Goal: Task Accomplishment & Management: Use online tool/utility

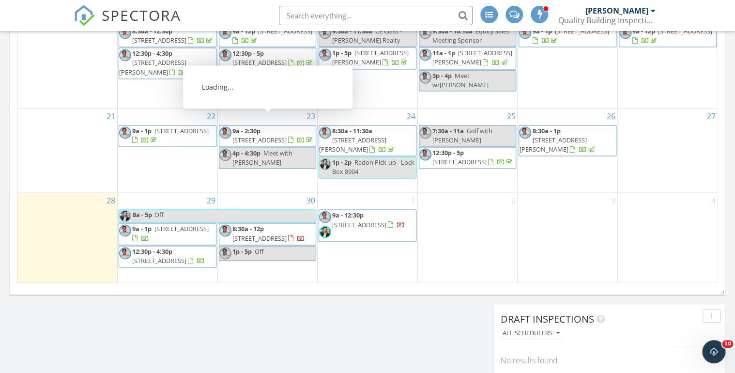
scroll to position [658, 0]
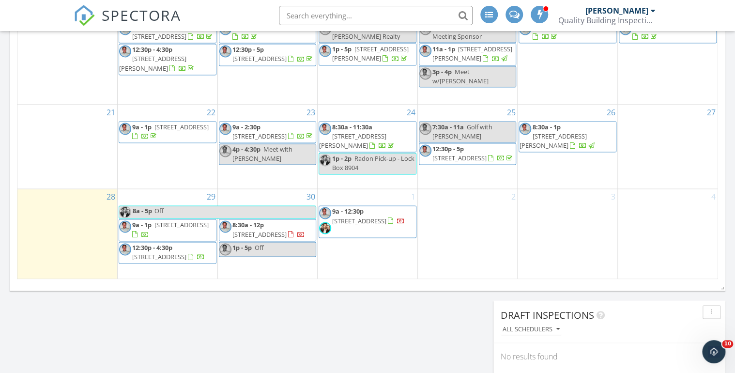
click at [162, 220] on span "2471 S High St, Denver 80210" at bounding box center [181, 224] width 54 height 9
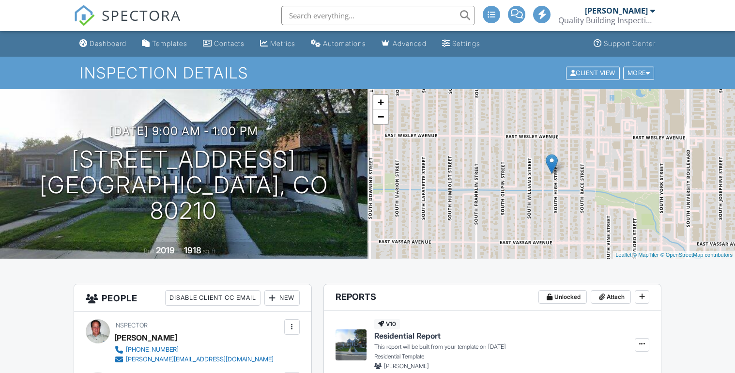
click at [641, 74] on div "More" at bounding box center [638, 72] width 31 height 13
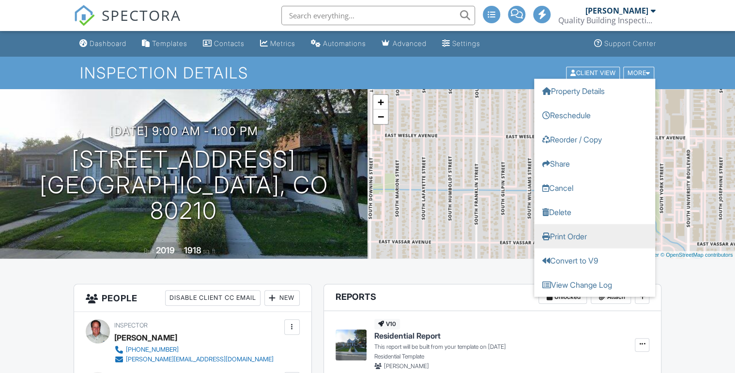
click at [561, 236] on link "Print Order" at bounding box center [594, 236] width 121 height 24
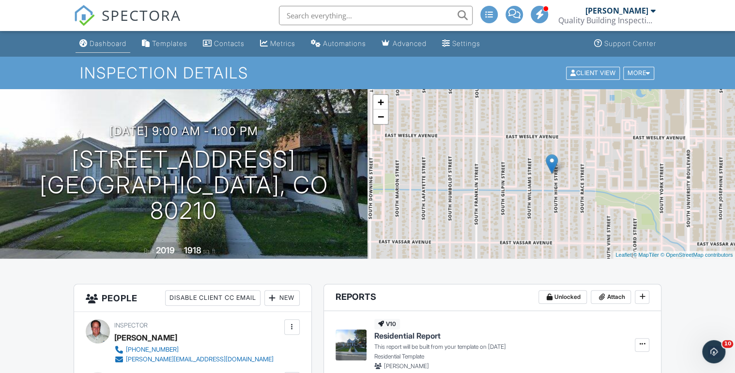
click at [97, 43] on div "Dashboard" at bounding box center [108, 43] width 37 height 8
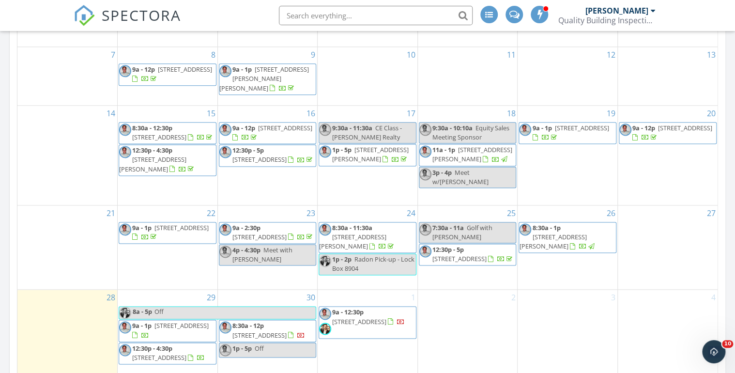
scroll to position [658, 0]
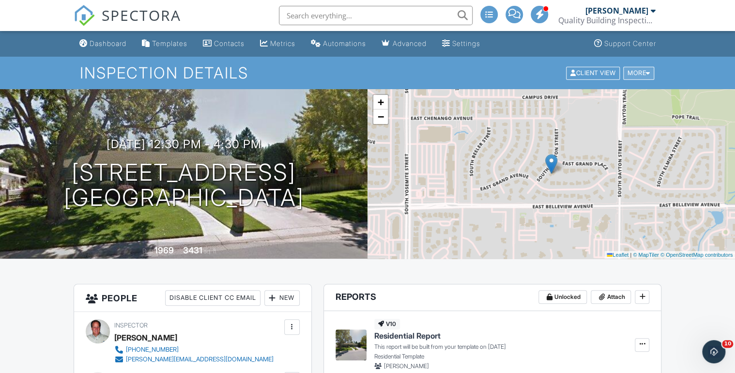
click at [649, 73] on div at bounding box center [648, 73] width 4 height 6
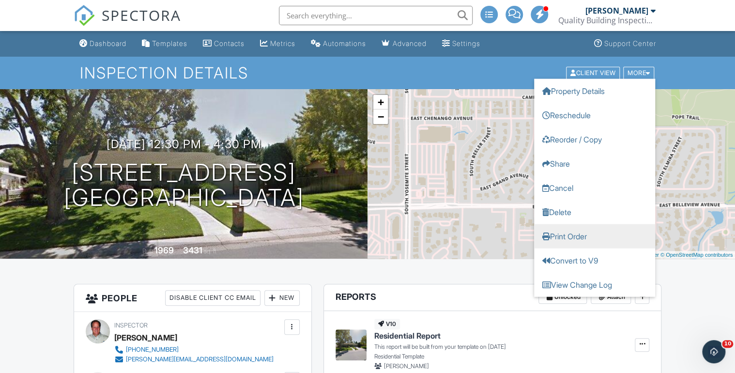
click at [569, 236] on link "Print Order" at bounding box center [594, 236] width 121 height 24
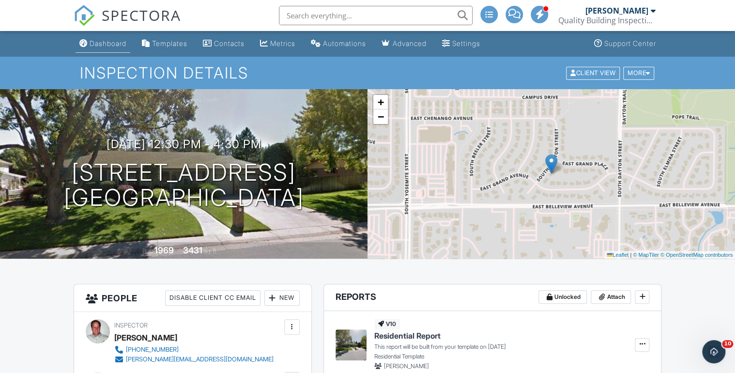
click at [107, 43] on div "Dashboard" at bounding box center [108, 43] width 37 height 8
